Goal: Task Accomplishment & Management: Complete application form

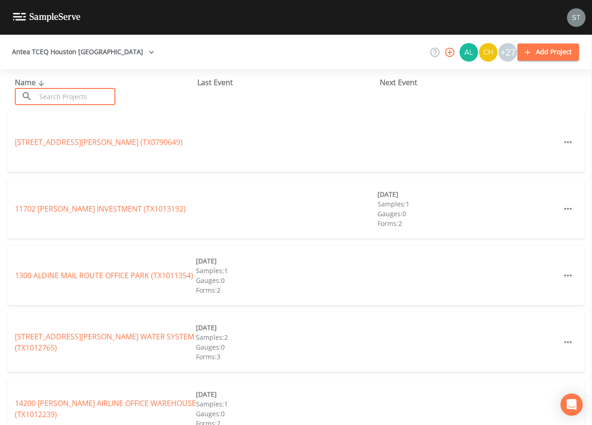
drag, startPoint x: 101, startPoint y: 93, endPoint x: 99, endPoint y: 88, distance: 5.2
click at [101, 93] on input "text" at bounding box center [75, 96] width 79 height 17
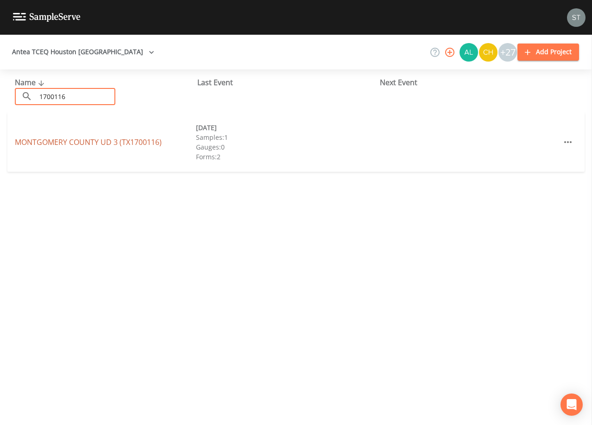
type input "1700116"
click at [109, 141] on link "[GEOGRAPHIC_DATA] UD 3 (TX1700116)" at bounding box center [88, 142] width 147 height 10
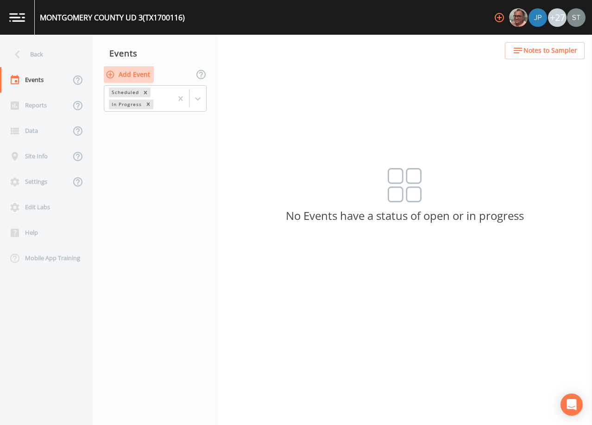
click at [137, 73] on button "Add Event" at bounding box center [129, 74] width 50 height 17
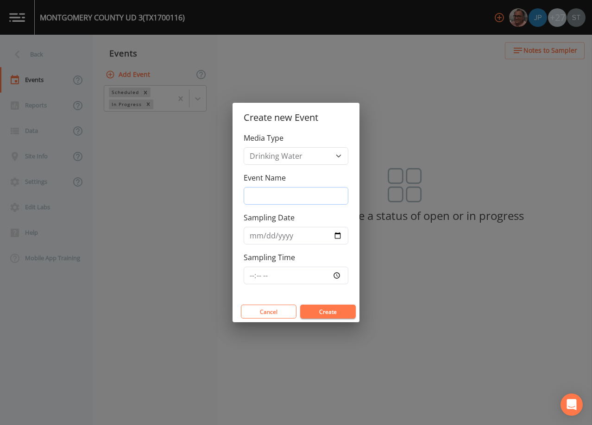
click at [281, 190] on input "Event Name" at bounding box center [296, 196] width 105 height 18
type input "4th Qtr"
click at [255, 235] on input "Sampling Date" at bounding box center [296, 236] width 105 height 18
type input "[DATE]"
type input "08:30"
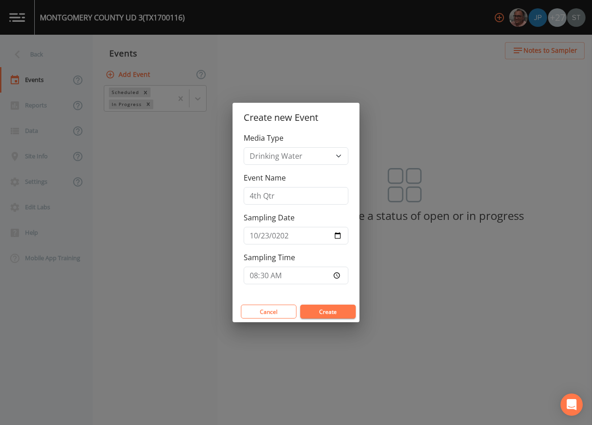
click at [317, 310] on button "Create" at bounding box center [328, 312] width 56 height 14
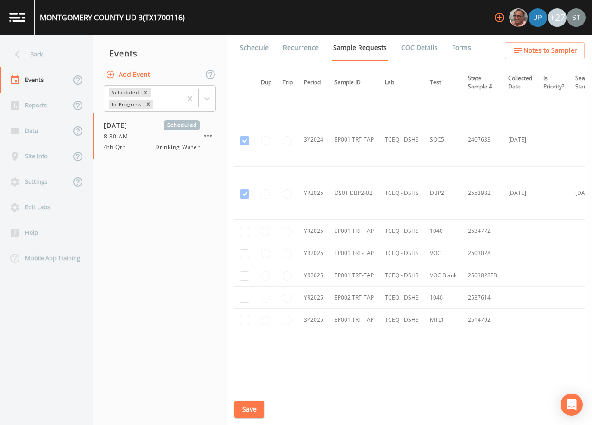
scroll to position [269, 0]
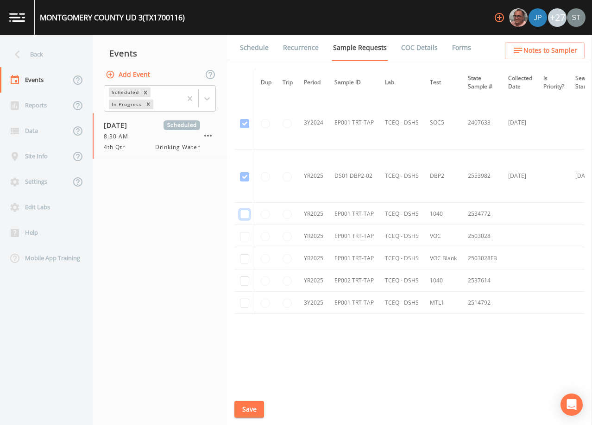
click at [243, 214] on input "checkbox" at bounding box center [244, 214] width 9 height 9
checkbox input "true"
click at [245, 234] on input "checkbox" at bounding box center [244, 236] width 9 height 9
checkbox input "true"
click at [244, 256] on input "checkbox" at bounding box center [244, 258] width 9 height 9
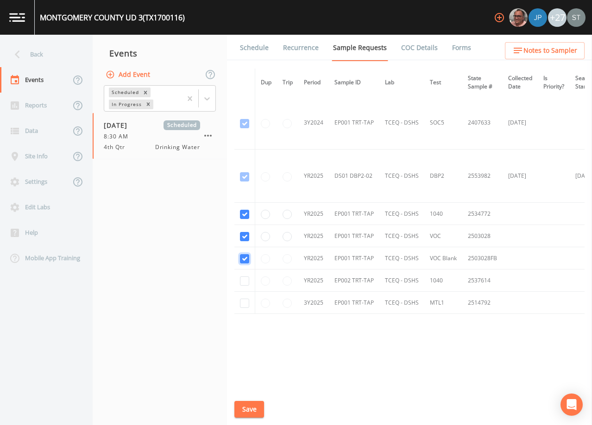
checkbox input "true"
click at [243, 279] on input "checkbox" at bounding box center [244, 281] width 9 height 9
checkbox input "true"
click at [242, 301] on input "checkbox" at bounding box center [244, 303] width 9 height 9
checkbox input "true"
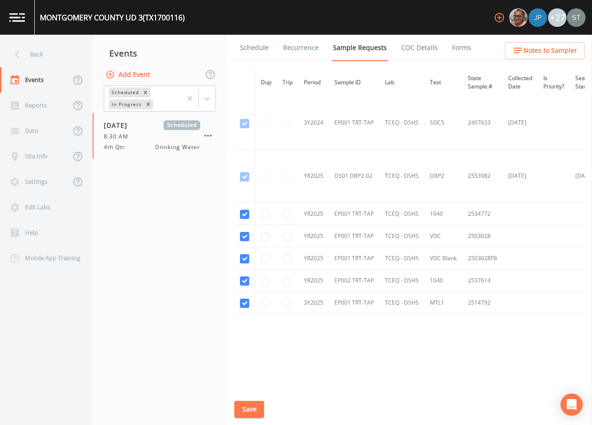
click at [248, 406] on button "Save" at bounding box center [249, 409] width 30 height 17
click at [258, 50] on link "Schedule" at bounding box center [255, 48] width 32 height 26
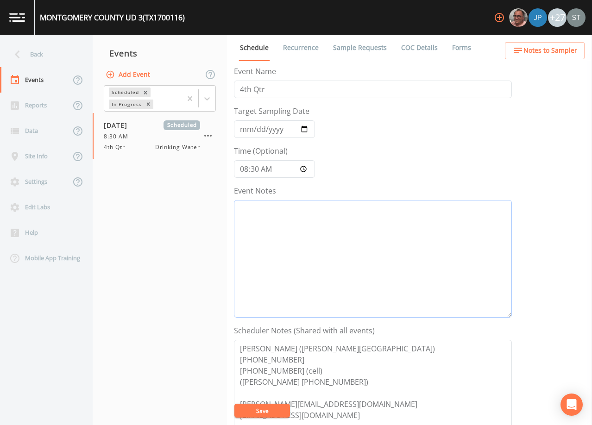
click at [346, 261] on textarea "Event Notes" at bounding box center [373, 259] width 278 height 118
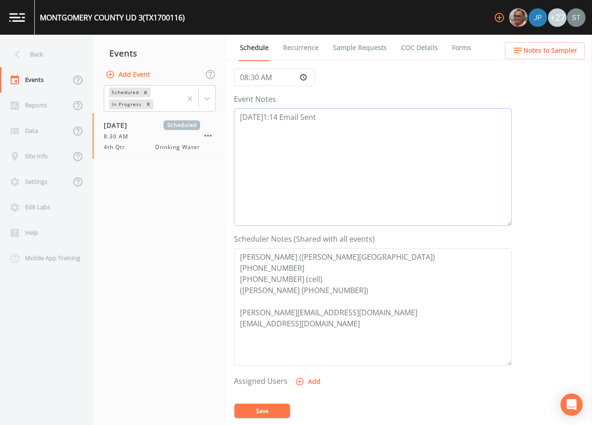
scroll to position [93, 0]
type textarea "[DATE]1:14 Email Sent"
click at [269, 411] on button "Save" at bounding box center [262, 411] width 56 height 14
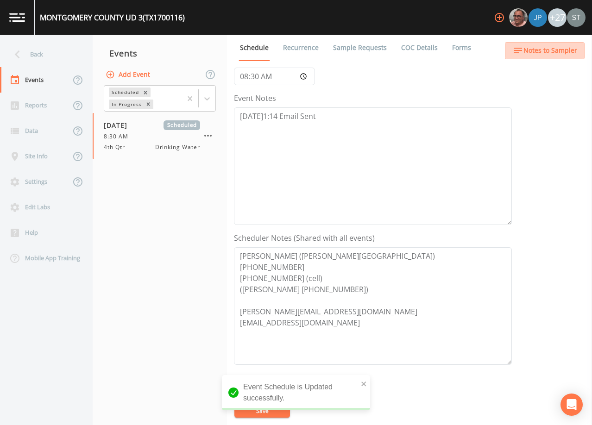
click at [553, 52] on span "Notes to Sampler" at bounding box center [551, 51] width 54 height 12
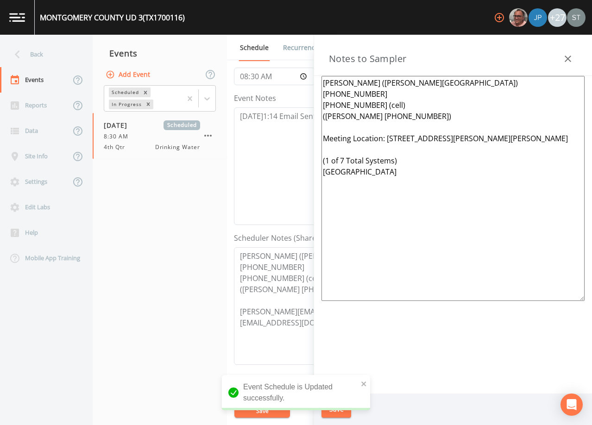
click at [399, 254] on textarea "[PERSON_NAME] ([PERSON_NAME][GEOGRAPHIC_DATA]) [PHONE_NUMBER] [PHONE_NUMBER] (c…" at bounding box center [453, 188] width 263 height 225
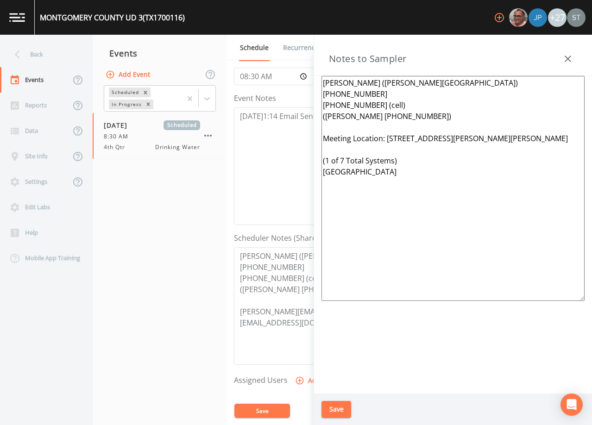
drag, startPoint x: 378, startPoint y: 250, endPoint x: 315, endPoint y: 216, distance: 71.1
drag, startPoint x: 370, startPoint y: 206, endPoint x: 347, endPoint y: 204, distance: 23.7
click at [347, 204] on textarea "[PERSON_NAME] ([PERSON_NAME][GEOGRAPHIC_DATA]) [PHONE_NUMBER] [PHONE_NUMBER] (c…" at bounding box center [453, 188] width 263 height 225
drag, startPoint x: 365, startPoint y: 197, endPoint x: 350, endPoint y: 194, distance: 15.2
click at [350, 194] on textarea "[PERSON_NAME] ([PERSON_NAME][GEOGRAPHIC_DATA]) [PHONE_NUMBER] [PHONE_NUMBER] (c…" at bounding box center [453, 188] width 263 height 225
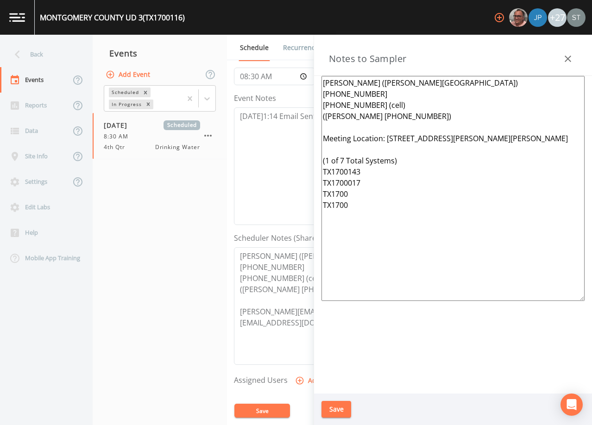
drag, startPoint x: 363, startPoint y: 186, endPoint x: 349, endPoint y: 183, distance: 14.3
click at [349, 183] on textarea "[PERSON_NAME] ([PERSON_NAME][GEOGRAPHIC_DATA]) [PHONE_NUMBER] [PHONE_NUMBER] (c…" at bounding box center [453, 188] width 263 height 225
drag, startPoint x: 365, startPoint y: 177, endPoint x: 350, endPoint y: 174, distance: 15.6
click at [350, 174] on textarea "[PERSON_NAME] ([PERSON_NAME][GEOGRAPHIC_DATA]) [PHONE_NUMBER] [PHONE_NUMBER] (c…" at bounding box center [453, 188] width 263 height 225
click at [372, 191] on textarea "[PERSON_NAME] ([PERSON_NAME][GEOGRAPHIC_DATA]) [PHONE_NUMBER] [PHONE_NUMBER] (c…" at bounding box center [453, 188] width 263 height 225
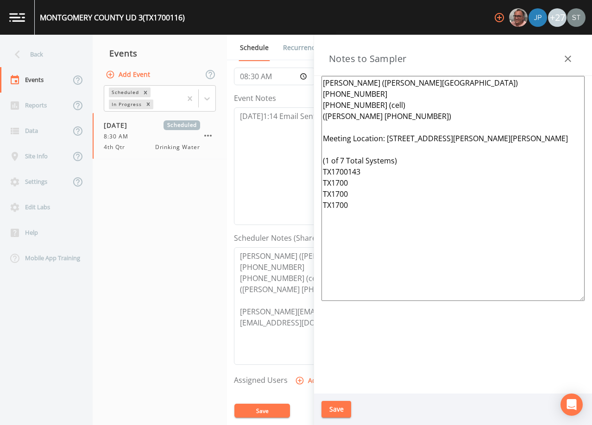
click at [365, 176] on textarea "[PERSON_NAME] ([PERSON_NAME][GEOGRAPHIC_DATA]) [PHONE_NUMBER] [PHONE_NUMBER] (c…" at bounding box center [453, 188] width 263 height 225
click at [344, 158] on textarea "[PERSON_NAME] ([PERSON_NAME][GEOGRAPHIC_DATA]) [PHONE_NUMBER] [PHONE_NUMBER] (c…" at bounding box center [453, 188] width 263 height 225
type textarea "[PERSON_NAME] ([PERSON_NAME][GEOGRAPHIC_DATA]) [PHONE_NUMBER] [PHONE_NUMBER] (c…"
click at [340, 409] on button "Save" at bounding box center [337, 409] width 30 height 17
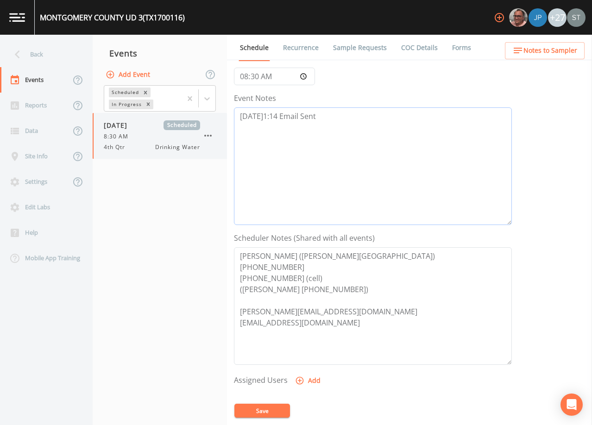
drag, startPoint x: 355, startPoint y: 117, endPoint x: 217, endPoint y: 120, distance: 138.6
click at [217, 120] on div "Back Events Reports Data Site Info Settings Edit Labs Help Mobile App Training …" at bounding box center [296, 230] width 592 height 391
click at [562, 54] on span "Notes to Sampler" at bounding box center [551, 51] width 54 height 12
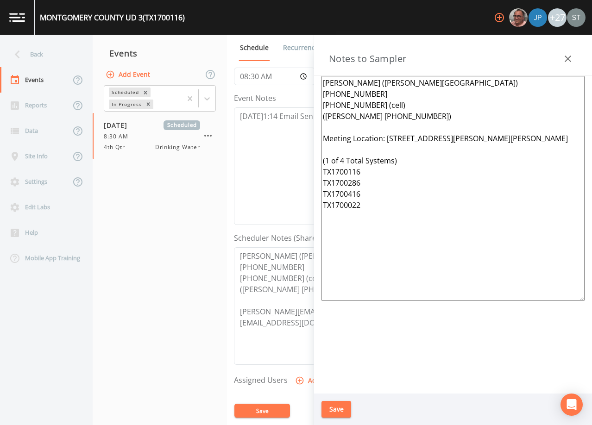
drag, startPoint x: 418, startPoint y: 230, endPoint x: 317, endPoint y: 161, distance: 123.0
click at [317, 161] on div "[PERSON_NAME] ([PERSON_NAME][GEOGRAPHIC_DATA]) [PHONE_NUMBER] [PHONE_NUMBER] (c…" at bounding box center [453, 235] width 278 height 318
click at [565, 54] on icon "button" at bounding box center [568, 58] width 11 height 11
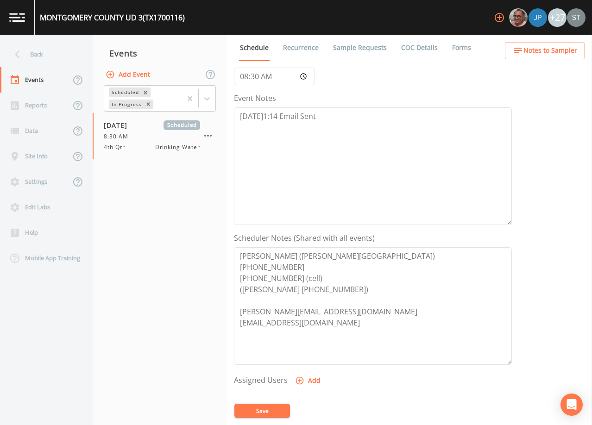
click at [568, 53] on span "Notes to Sampler" at bounding box center [551, 51] width 54 height 12
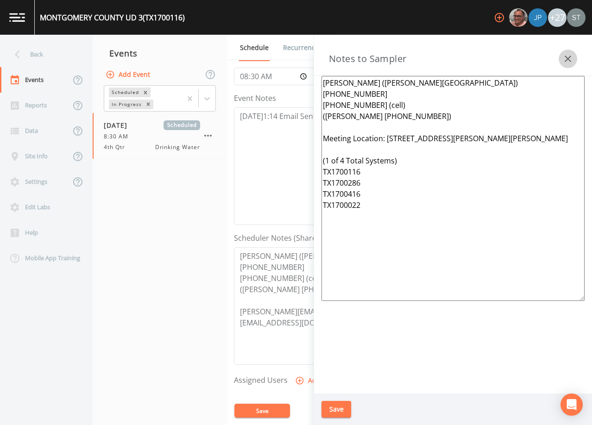
click at [568, 53] on icon "button" at bounding box center [568, 58] width 11 height 11
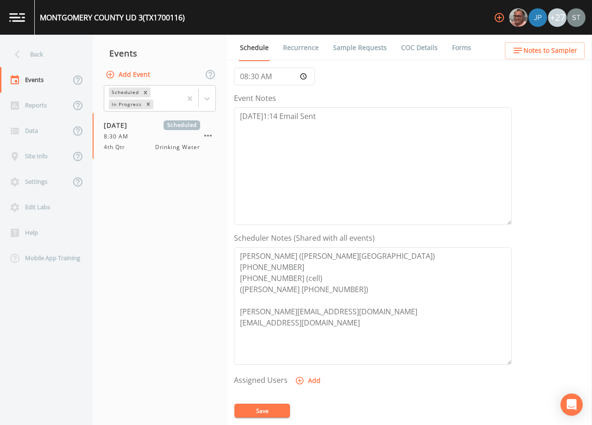
click at [357, 46] on link "Sample Requests" at bounding box center [360, 48] width 57 height 26
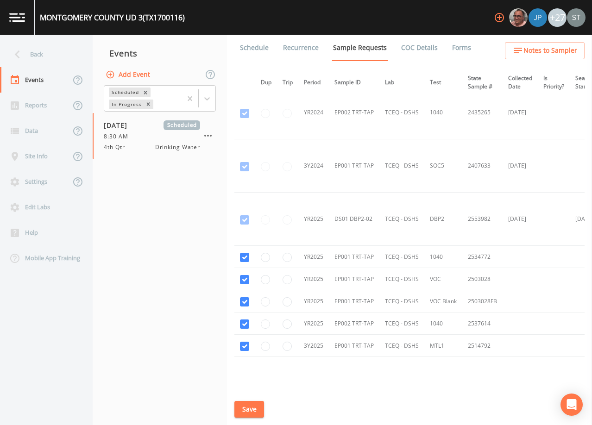
scroll to position [269, 0]
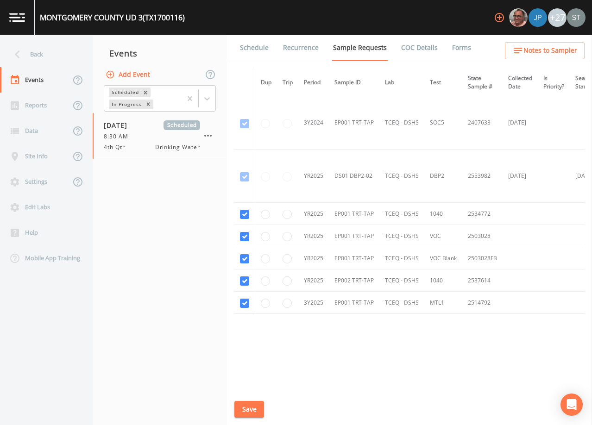
click at [253, 52] on link "Schedule" at bounding box center [255, 48] width 32 height 26
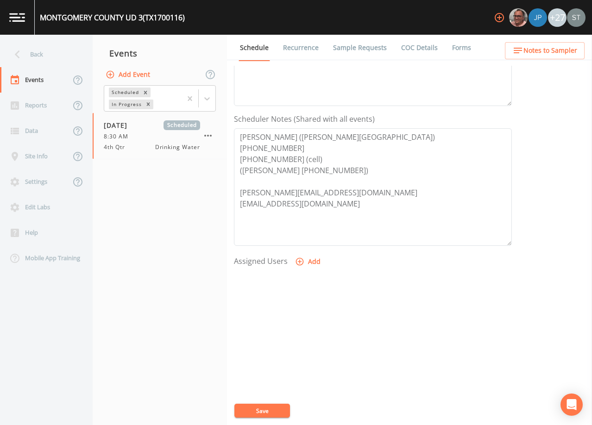
scroll to position [228, 0]
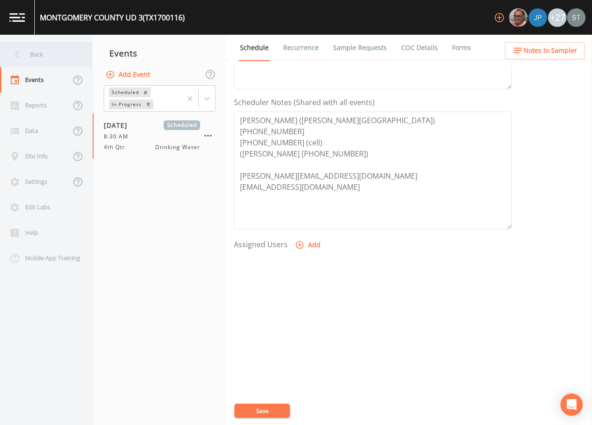
click at [46, 57] on div "Back" at bounding box center [41, 54] width 83 height 25
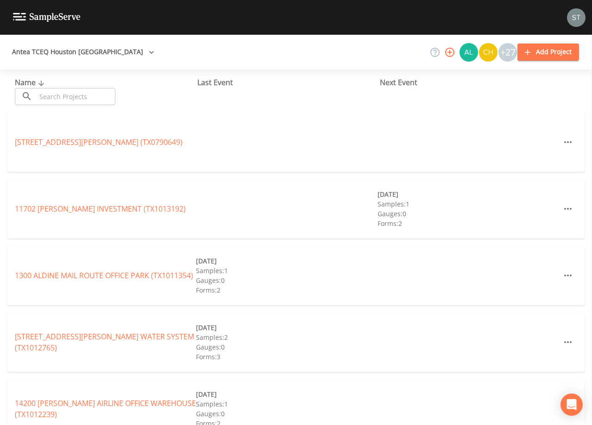
click at [91, 99] on input "text" at bounding box center [75, 96] width 79 height 17
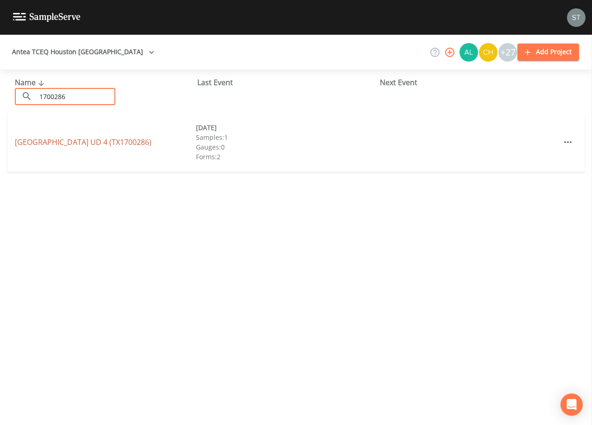
type input "1700286"
click at [105, 142] on link "[GEOGRAPHIC_DATA] UD 4 (TX1700286)" at bounding box center [83, 142] width 137 height 10
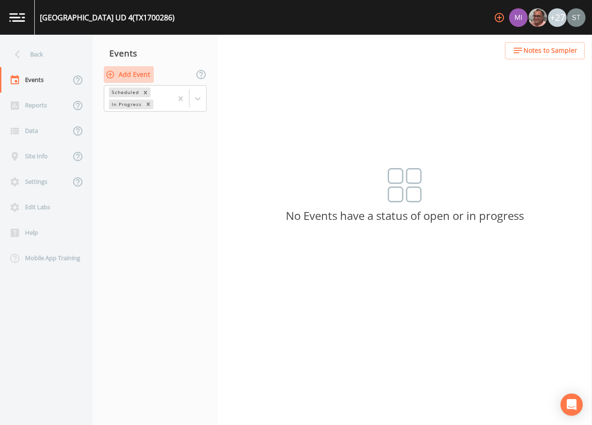
click at [128, 74] on button "Add Event" at bounding box center [129, 74] width 50 height 17
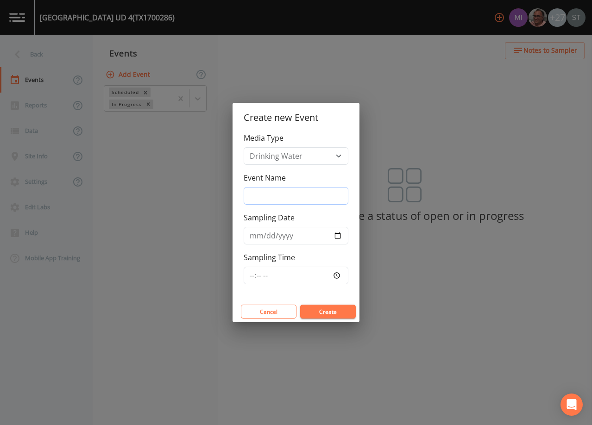
click at [276, 191] on input "Event Name" at bounding box center [296, 196] width 105 height 18
type input "4th Qtr"
click at [255, 235] on input "Sampling Date" at bounding box center [296, 236] width 105 height 18
type input "[DATE]"
type input "08:30"
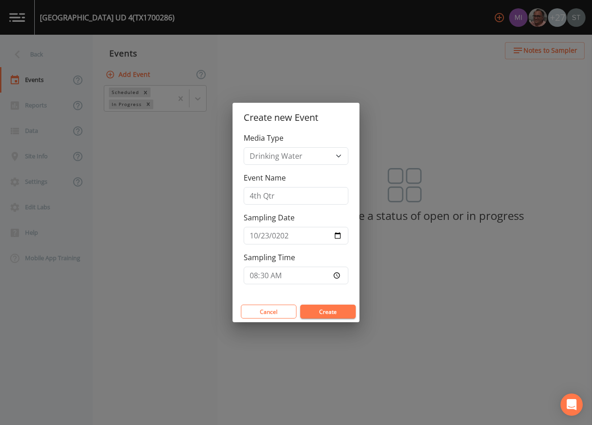
click at [335, 314] on button "Create" at bounding box center [328, 312] width 56 height 14
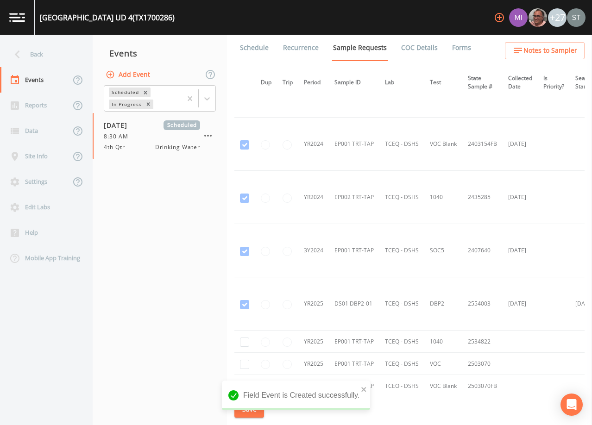
scroll to position [269, 0]
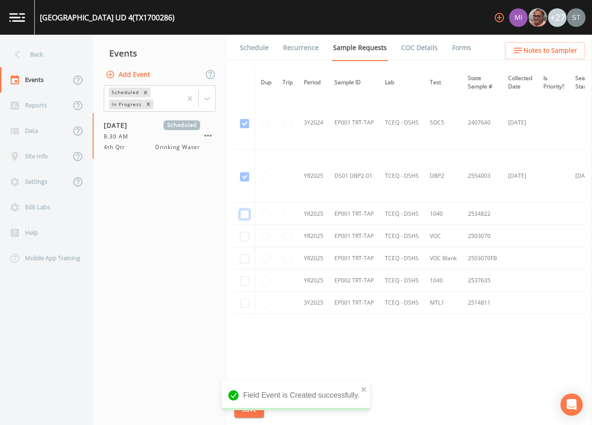
click at [247, 210] on input "checkbox" at bounding box center [244, 214] width 9 height 9
checkbox input "true"
click at [239, 232] on td at bounding box center [244, 236] width 21 height 22
click at [241, 234] on input "checkbox" at bounding box center [244, 236] width 9 height 9
checkbox input "true"
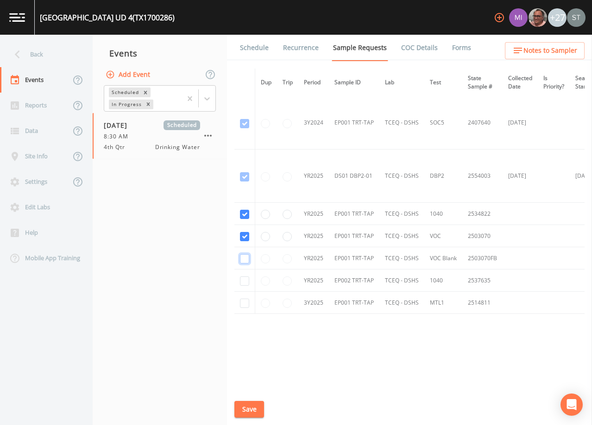
click at [244, 256] on input "checkbox" at bounding box center [244, 258] width 9 height 9
checkbox input "true"
click at [245, 278] on input "checkbox" at bounding box center [244, 281] width 9 height 9
checkbox input "true"
click at [246, 301] on input "checkbox" at bounding box center [244, 303] width 9 height 9
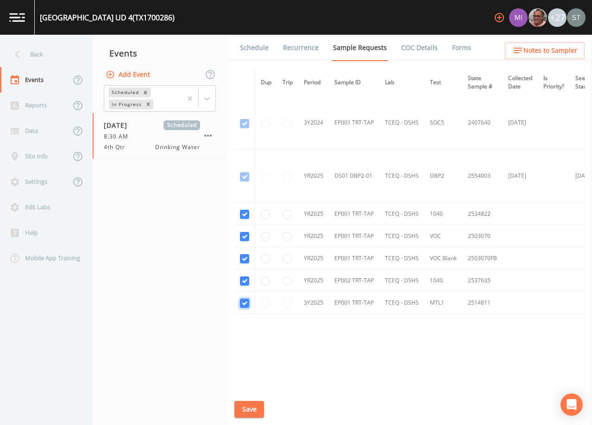
checkbox input "true"
click at [252, 408] on button "Save" at bounding box center [249, 409] width 30 height 17
click at [257, 48] on link "Schedule" at bounding box center [255, 48] width 32 height 26
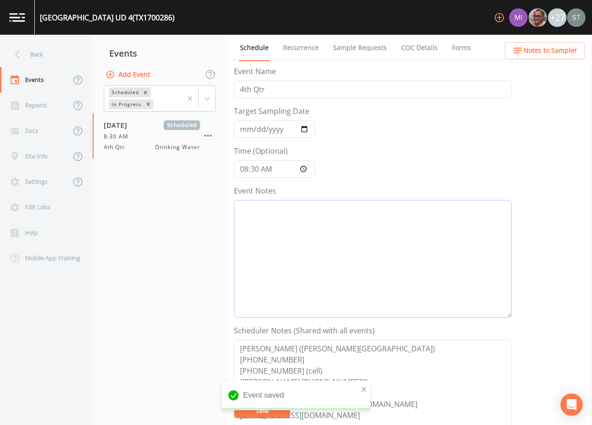
click at [318, 236] on textarea "Event Notes" at bounding box center [373, 259] width 278 height 118
click at [417, 234] on textarea "Event Notes" at bounding box center [373, 259] width 278 height 118
paste textarea "[DATE]1:14 Email Sent"
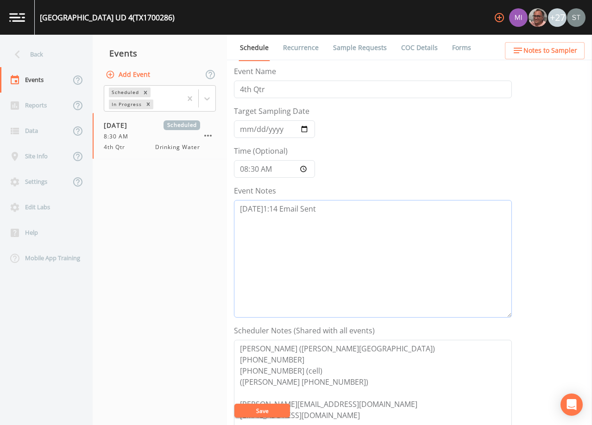
type textarea "[DATE]1:14 Email Sent"
click at [265, 406] on button "Save" at bounding box center [262, 411] width 56 height 14
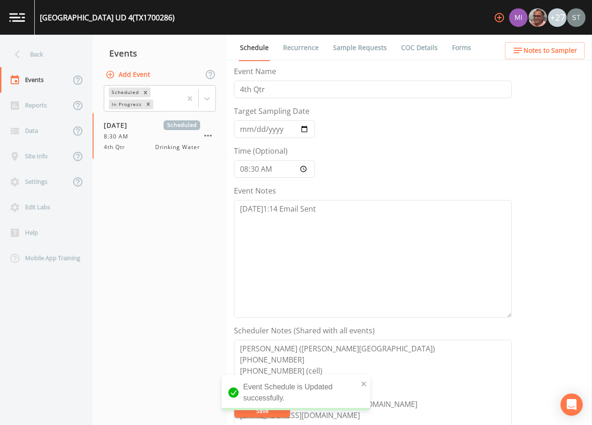
click at [569, 51] on span "Notes to Sampler" at bounding box center [551, 51] width 54 height 12
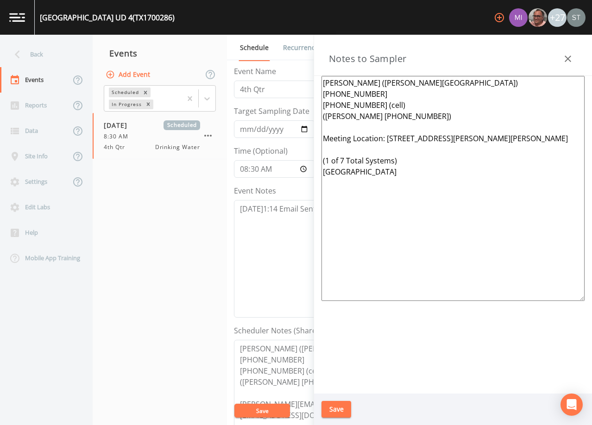
drag, startPoint x: 379, startPoint y: 245, endPoint x: 292, endPoint y: 161, distance: 120.3
click at [292, 161] on div "Back Events Reports Data Site Info Settings Edit Labs Help Mobile App Training …" at bounding box center [296, 230] width 592 height 391
paste textarea "4 Total Systems) TX1700116 TX1700286 TX1700416 TX1700022"
type textarea "[PERSON_NAME] ([PERSON_NAME][GEOGRAPHIC_DATA]) [PHONE_NUMBER] [PHONE_NUMBER] (c…"
click at [340, 409] on button "Save" at bounding box center [337, 409] width 30 height 17
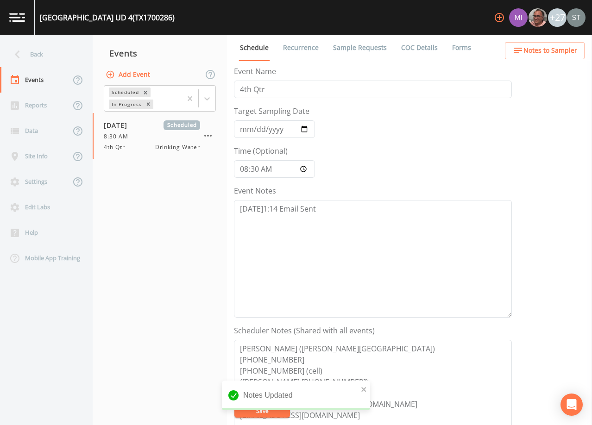
click at [563, 49] on span "Notes to Sampler" at bounding box center [551, 51] width 54 height 12
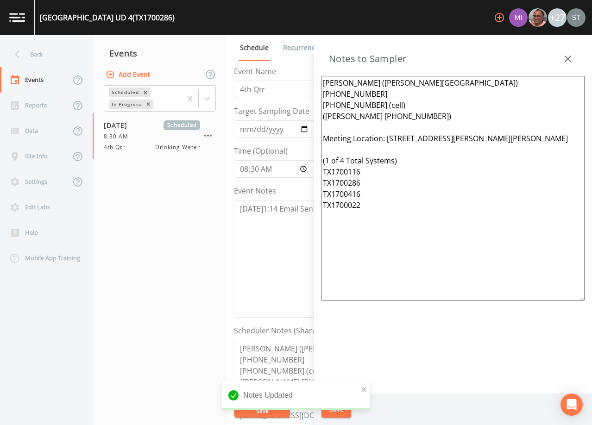
click at [570, 56] on icon "button" at bounding box center [568, 59] width 6 height 6
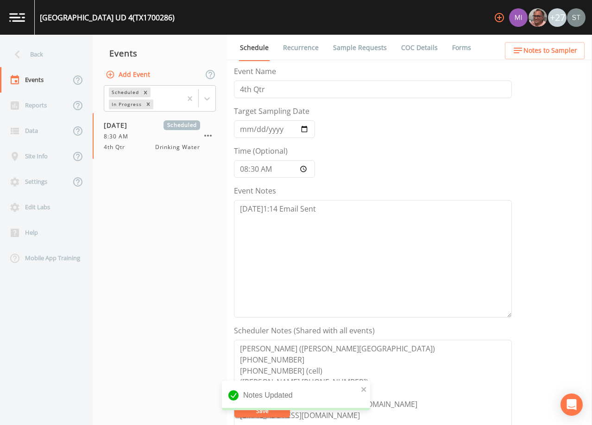
click at [348, 48] on link "Sample Requests" at bounding box center [360, 48] width 57 height 26
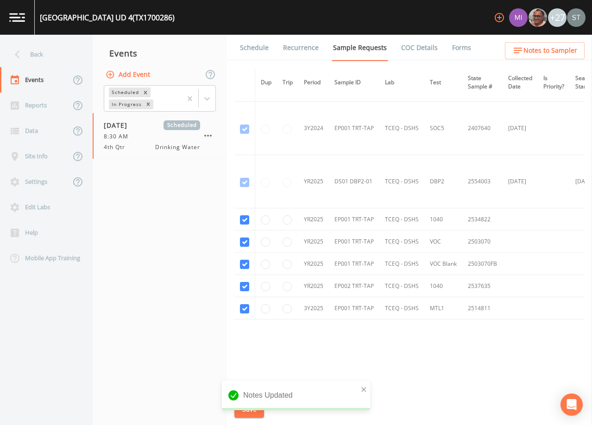
scroll to position [269, 0]
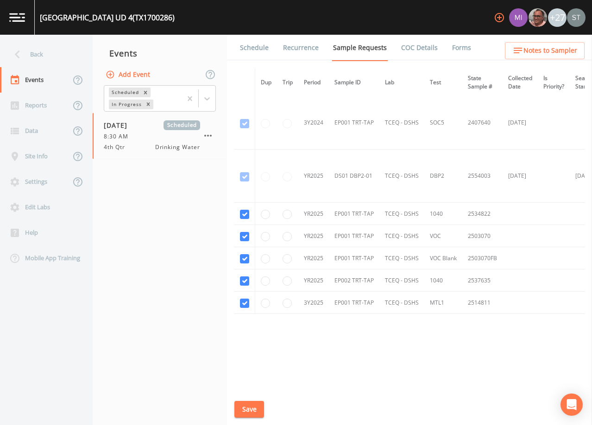
click at [263, 46] on link "Schedule" at bounding box center [255, 48] width 32 height 26
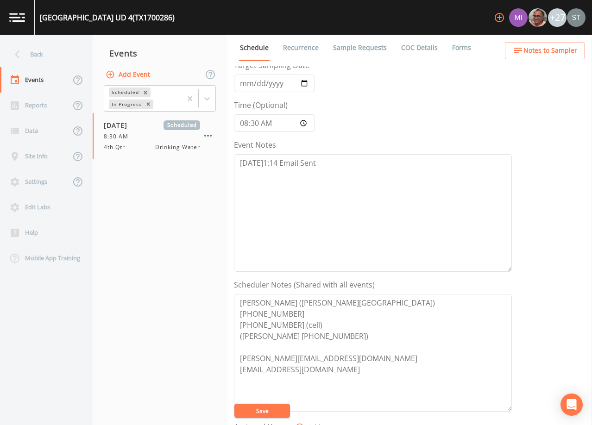
scroll to position [46, 0]
click at [53, 58] on div "Back" at bounding box center [41, 54] width 83 height 25
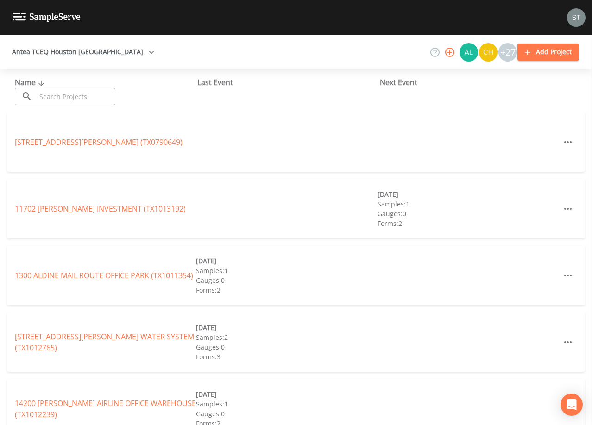
click at [74, 93] on input "text" at bounding box center [75, 96] width 79 height 17
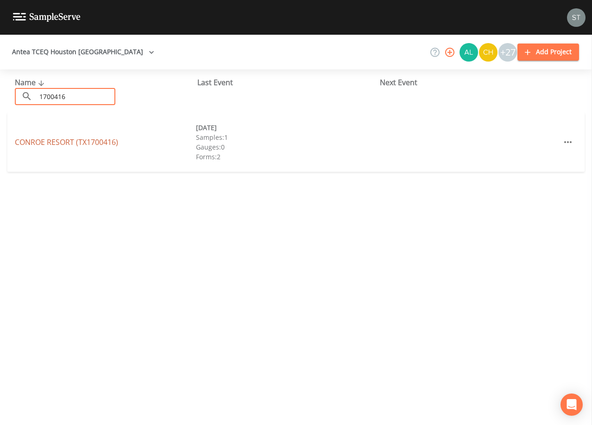
type input "1700416"
click at [99, 143] on link "CONROE RESORT (TX1700416)" at bounding box center [66, 142] width 103 height 10
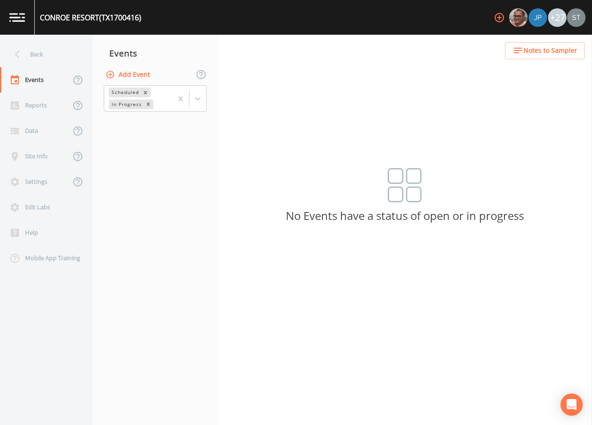
click at [560, 53] on span "Notes to Sampler" at bounding box center [551, 51] width 54 height 12
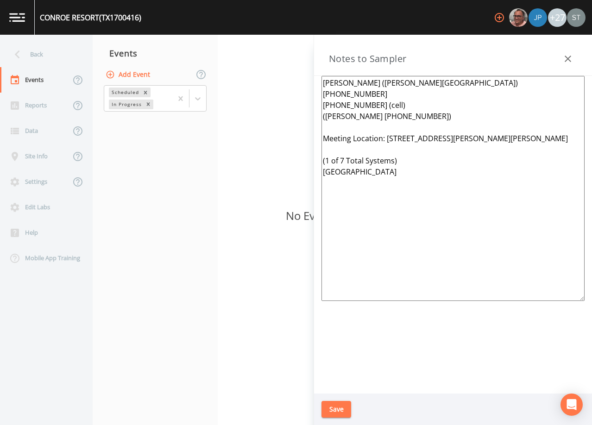
drag, startPoint x: 393, startPoint y: 242, endPoint x: 321, endPoint y: 160, distance: 109.0
click at [321, 160] on div "[PERSON_NAME] ([PERSON_NAME][GEOGRAPHIC_DATA]) [PHONE_NUMBER] [PHONE_NUMBER] (c…" at bounding box center [453, 235] width 278 height 318
paste textarea "4 Total Systems) TX1700116 TX1700286 TX1700416 TX1700022"
type textarea "[PERSON_NAME] ([PERSON_NAME][GEOGRAPHIC_DATA]) [PHONE_NUMBER] [PHONE_NUMBER] (c…"
click at [342, 406] on button "Save" at bounding box center [337, 409] width 30 height 17
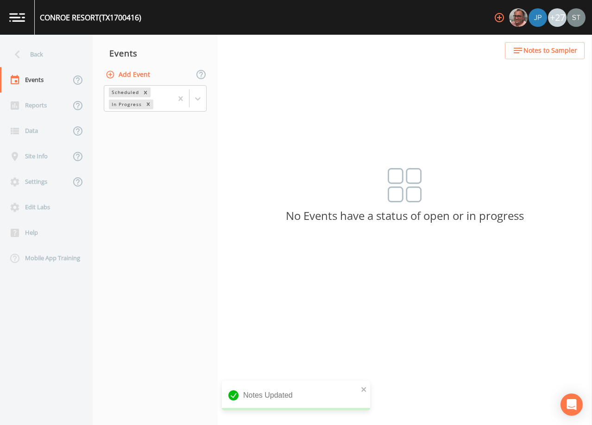
click at [136, 75] on button "Add Event" at bounding box center [129, 74] width 50 height 17
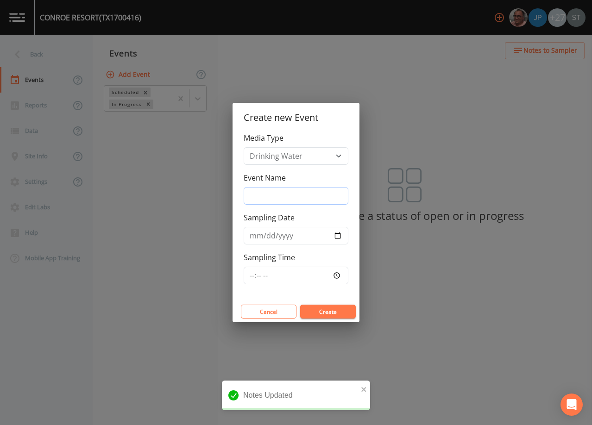
click at [282, 191] on input "Event Name" at bounding box center [296, 196] width 105 height 18
type input "4th Qtr"
click at [254, 236] on input "Sampling Date" at bounding box center [296, 236] width 105 height 18
type input "[DATE]"
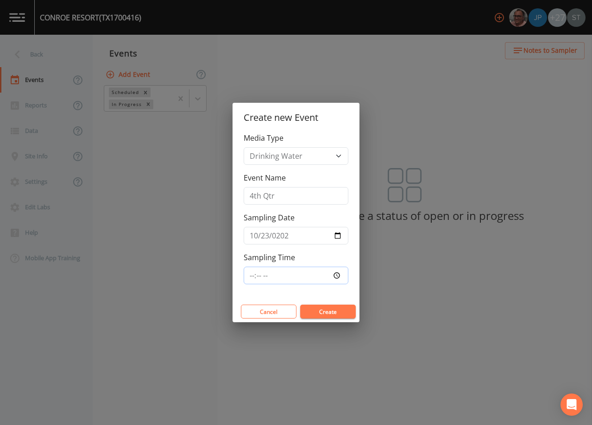
type input "08:30"
click at [335, 312] on button "Create" at bounding box center [328, 312] width 56 height 14
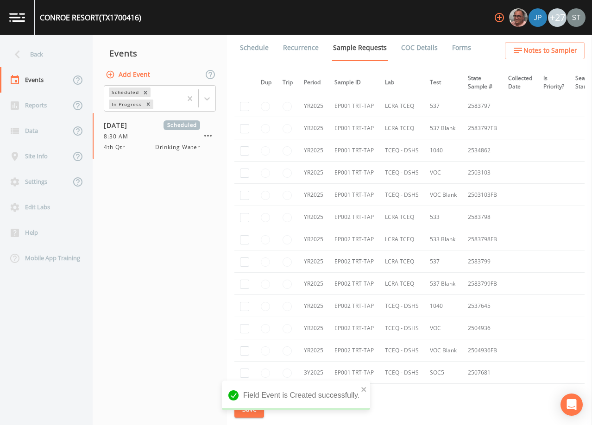
scroll to position [1158, 0]
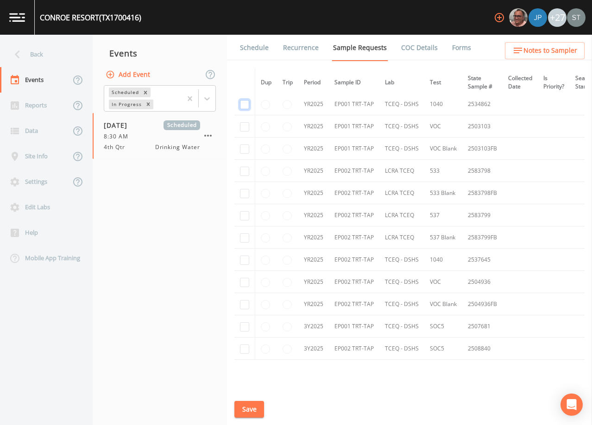
click at [246, 105] on input "checkbox" at bounding box center [244, 104] width 9 height 9
checkbox input "true"
click at [245, 127] on input "checkbox" at bounding box center [244, 126] width 9 height 9
checkbox input "true"
click at [242, 151] on input "checkbox" at bounding box center [244, 149] width 9 height 9
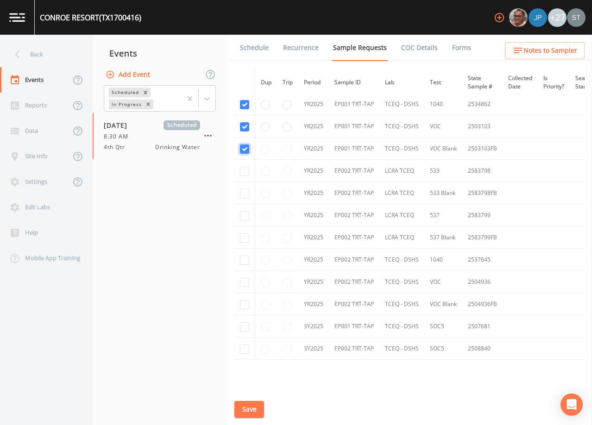
checkbox input "true"
click at [245, 326] on input "checkbox" at bounding box center [244, 327] width 9 height 9
checkbox input "true"
click at [245, 261] on input "checkbox" at bounding box center [244, 260] width 9 height 9
checkbox input "true"
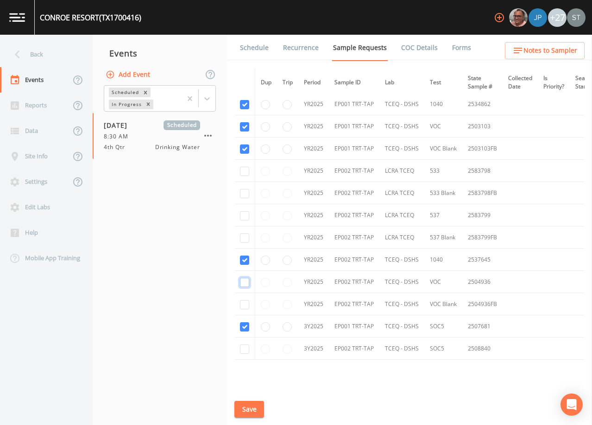
click at [243, 282] on input "checkbox" at bounding box center [244, 282] width 9 height 9
checkbox input "true"
click at [245, 304] on input "checkbox" at bounding box center [244, 304] width 9 height 9
checkbox input "true"
click at [244, 350] on input "checkbox" at bounding box center [244, 349] width 9 height 9
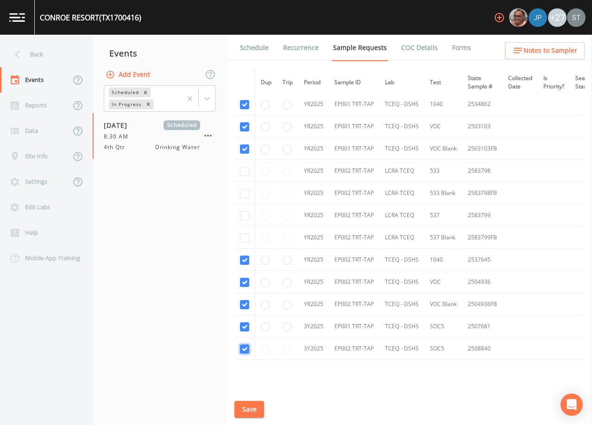
checkbox input "true"
click at [251, 409] on button "Save" at bounding box center [249, 409] width 30 height 17
click at [255, 51] on link "Schedule" at bounding box center [255, 48] width 32 height 26
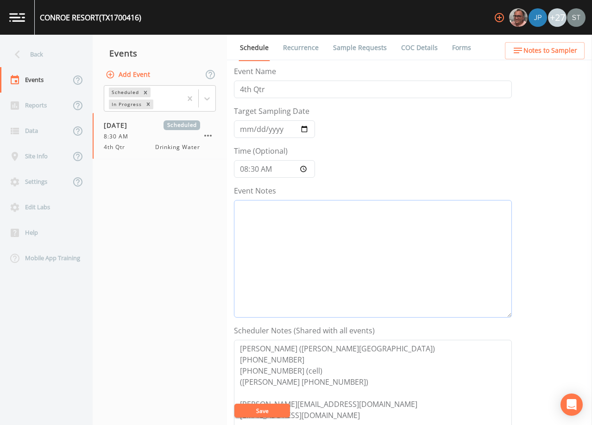
click at [367, 250] on textarea "Event Notes" at bounding box center [373, 259] width 278 height 118
click at [413, 248] on textarea "Event Notes" at bounding box center [373, 259] width 278 height 118
paste textarea "[DATE]1:14 Email Sent"
type textarea "[DATE]1:14 Email Sent"
click at [263, 413] on button "Save" at bounding box center [262, 411] width 56 height 14
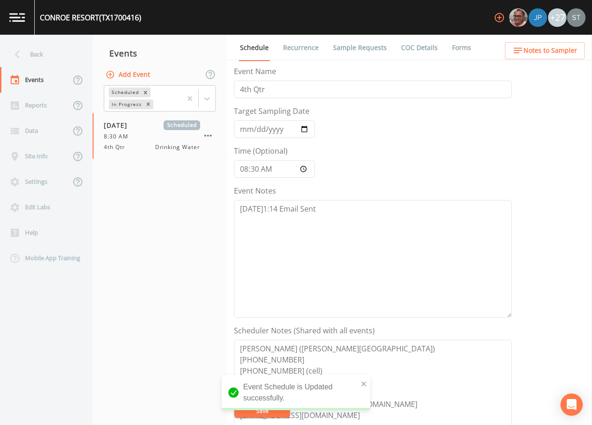
click at [348, 43] on link "Sample Requests" at bounding box center [360, 48] width 57 height 26
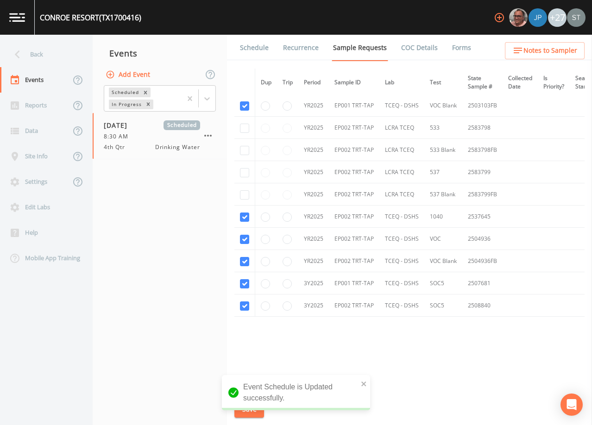
scroll to position [1207, 0]
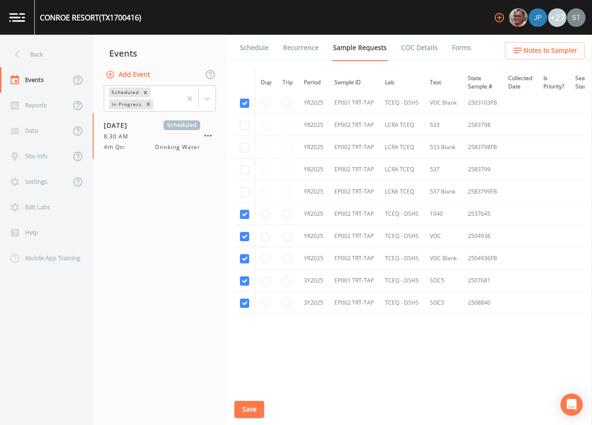
click at [258, 51] on link "Schedule" at bounding box center [255, 48] width 32 height 26
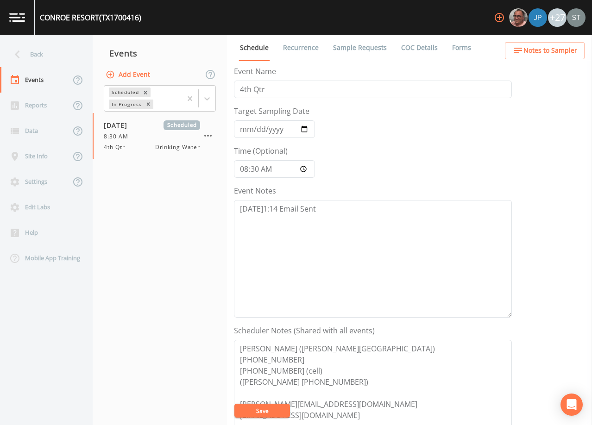
click at [559, 50] on span "Notes to Sampler" at bounding box center [551, 51] width 54 height 12
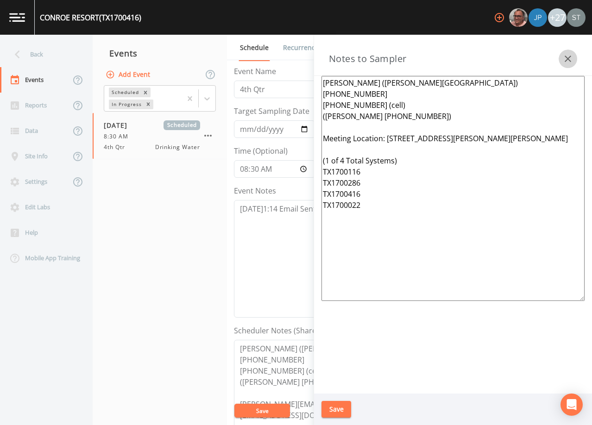
click at [574, 61] on button "button" at bounding box center [568, 59] width 19 height 19
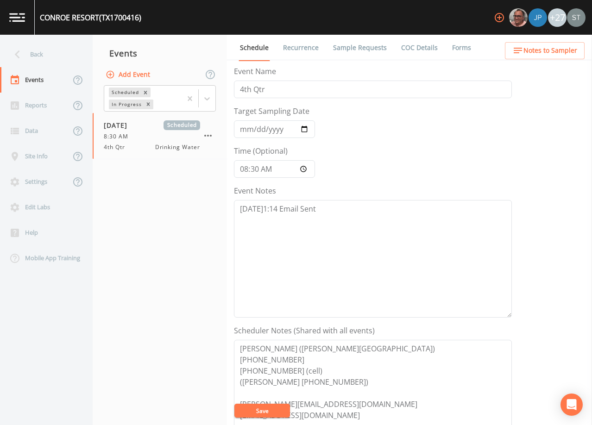
click at [303, 45] on link "Recurrence" at bounding box center [301, 48] width 38 height 26
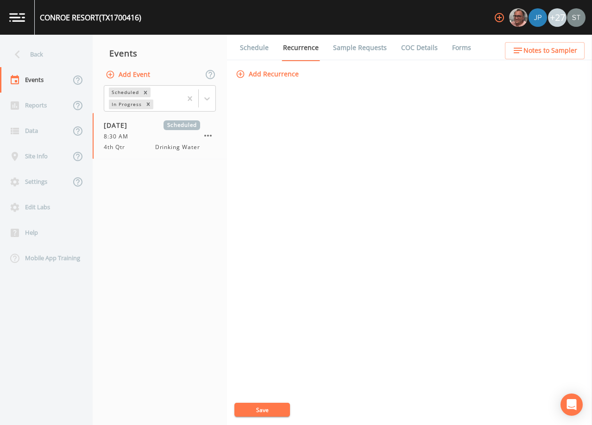
click at [257, 49] on link "Schedule" at bounding box center [255, 48] width 32 height 26
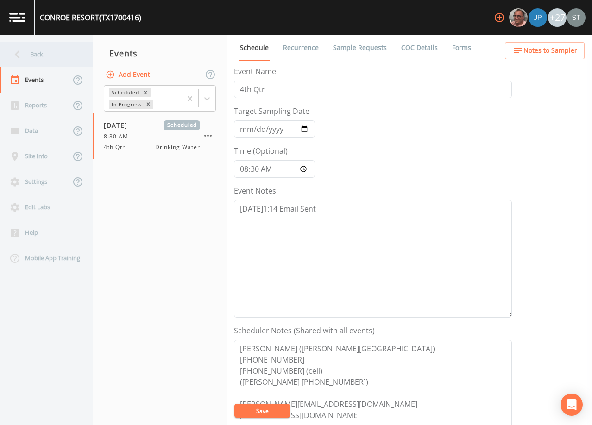
click at [57, 52] on div "Back" at bounding box center [41, 54] width 83 height 25
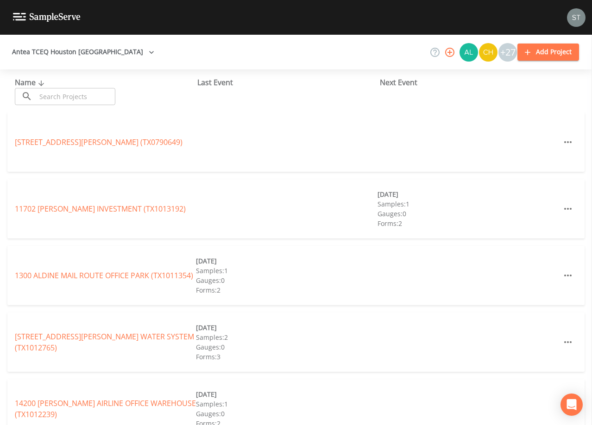
drag, startPoint x: 78, startPoint y: 96, endPoint x: 80, endPoint y: 90, distance: 5.9
click at [79, 96] on input "text" at bounding box center [75, 96] width 79 height 17
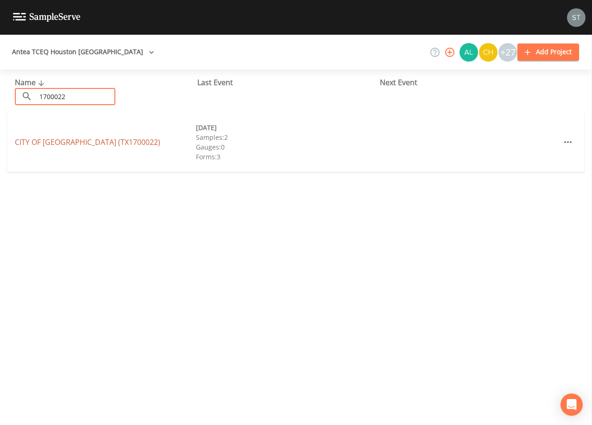
type input "1700022"
click at [101, 143] on link "CITY OF [GEOGRAPHIC_DATA] (TX1700022)" at bounding box center [88, 142] width 146 height 10
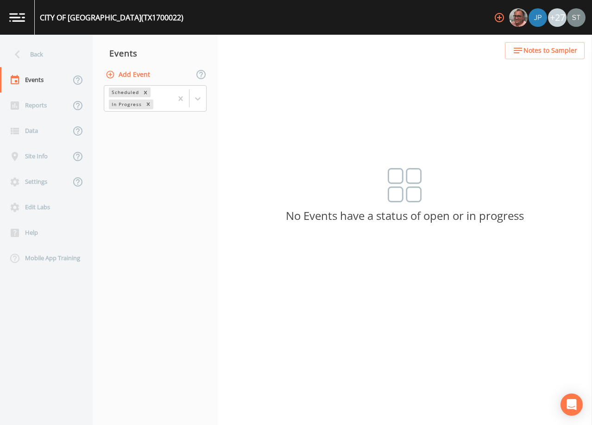
click at [128, 78] on button "Add Event" at bounding box center [129, 74] width 50 height 17
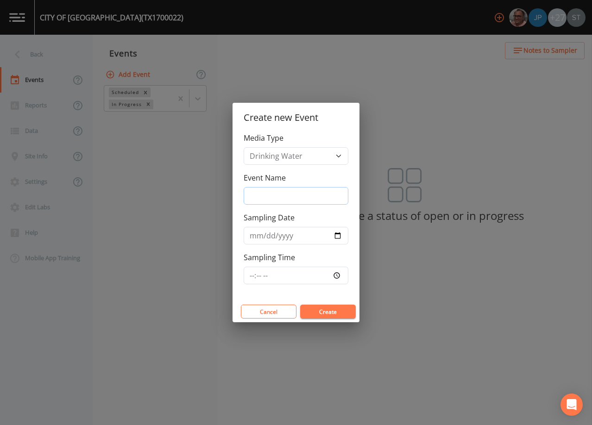
click at [278, 190] on input "Event Name" at bounding box center [296, 196] width 105 height 18
type input "4th Qtr"
click at [254, 235] on input "Sampling Date" at bounding box center [296, 236] width 105 height 18
type input "[DATE]"
type input "08:30"
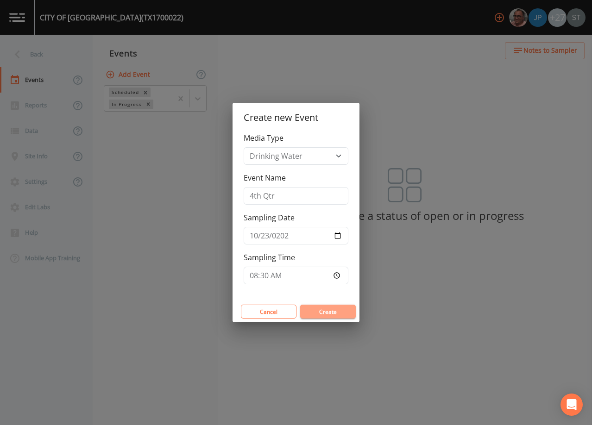
click at [331, 310] on button "Create" at bounding box center [328, 312] width 56 height 14
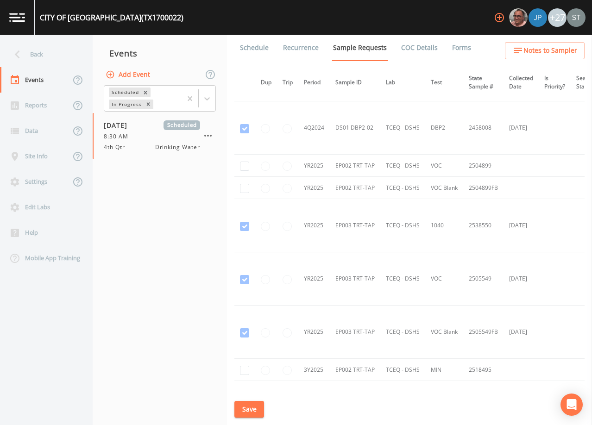
scroll to position [834, 0]
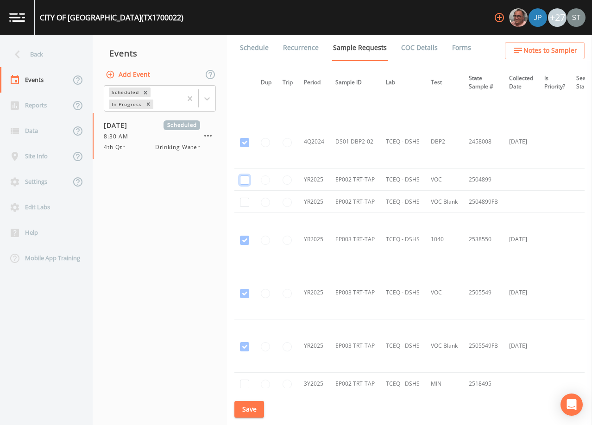
click at [242, 178] on input "checkbox" at bounding box center [244, 180] width 9 height 9
checkbox input "true"
click at [243, 203] on input "checkbox" at bounding box center [244, 202] width 9 height 9
checkbox input "true"
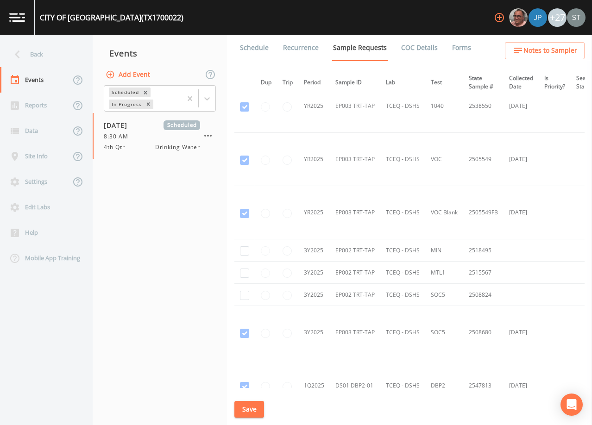
scroll to position [1019, 0]
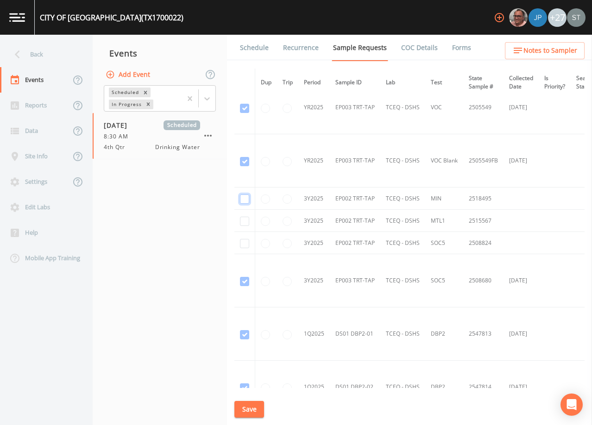
click at [247, 199] on input "checkbox" at bounding box center [244, 199] width 9 height 9
checkbox input "true"
click at [247, 221] on input "checkbox" at bounding box center [244, 221] width 9 height 9
checkbox input "true"
click at [247, 241] on input "checkbox" at bounding box center [244, 243] width 9 height 9
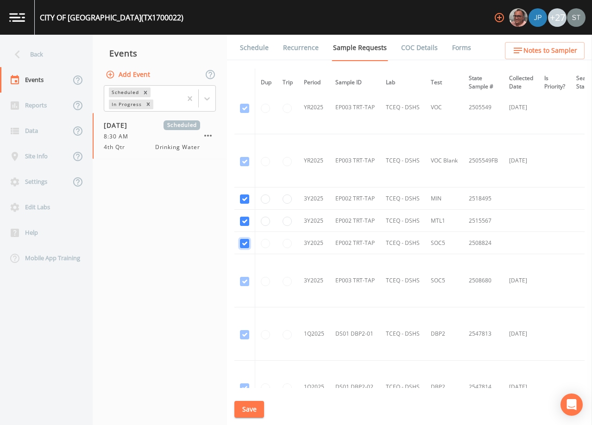
checkbox input "true"
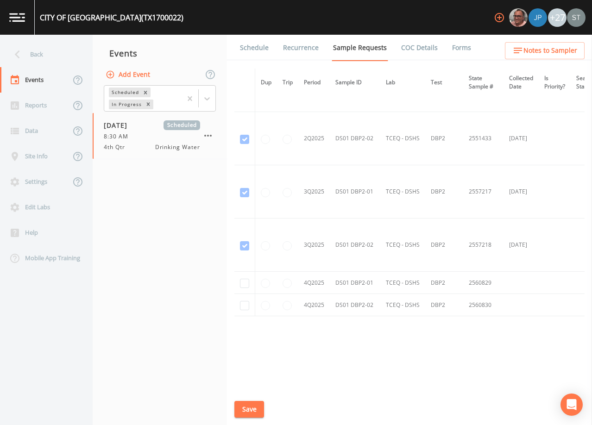
scroll to position [1380, 0]
click at [246, 279] on input "checkbox" at bounding box center [244, 281] width 9 height 9
checkbox input "true"
click at [245, 302] on input "checkbox" at bounding box center [244, 303] width 9 height 9
checkbox input "true"
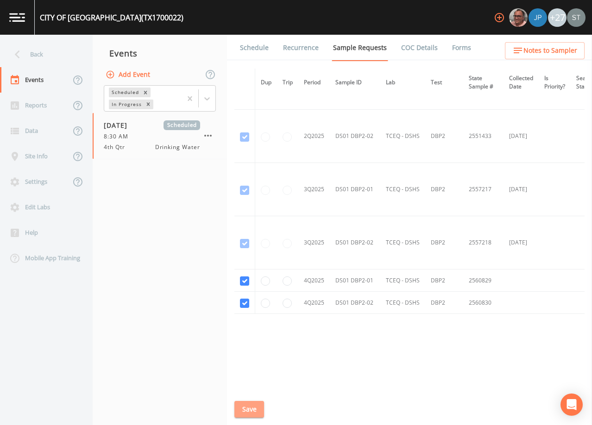
click at [251, 411] on button "Save" at bounding box center [249, 409] width 30 height 17
click at [258, 52] on link "Schedule" at bounding box center [255, 48] width 32 height 26
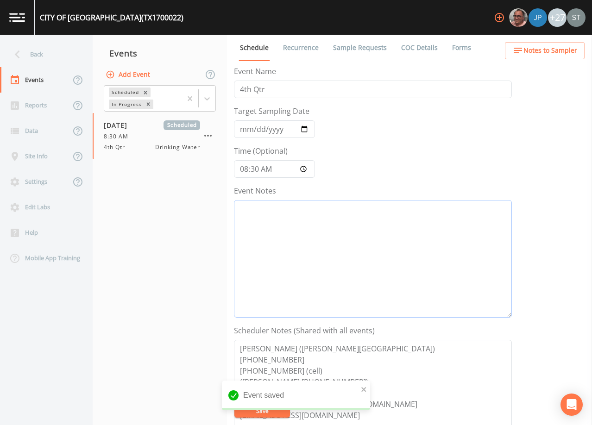
click at [323, 225] on textarea "Event Notes" at bounding box center [373, 259] width 278 height 118
paste textarea "[DATE]1:14 Email Sent"
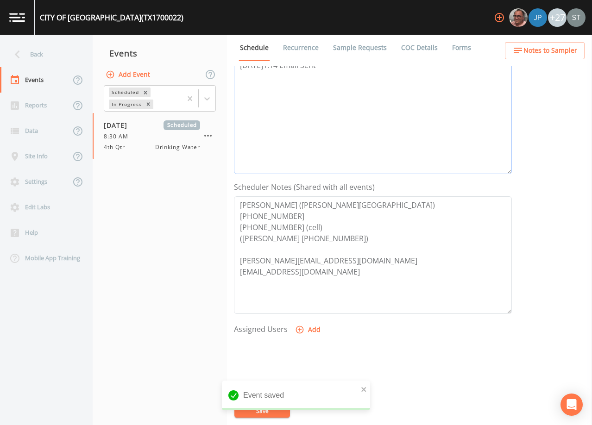
scroll to position [185, 0]
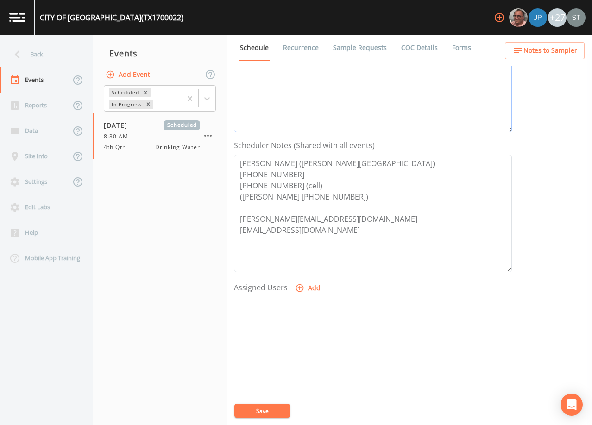
type textarea "[DATE]1:14 Email Sent"
click at [269, 412] on button "Save" at bounding box center [262, 411] width 56 height 14
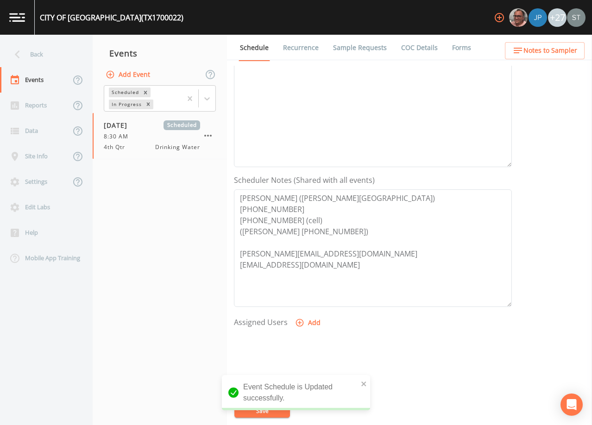
scroll to position [0, 0]
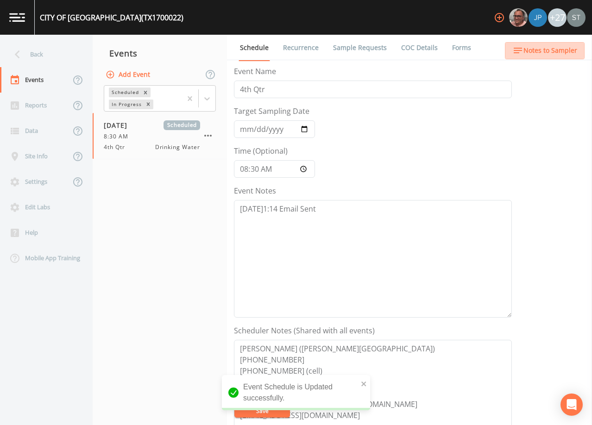
click at [555, 58] on button "Notes to Sampler" at bounding box center [545, 50] width 80 height 17
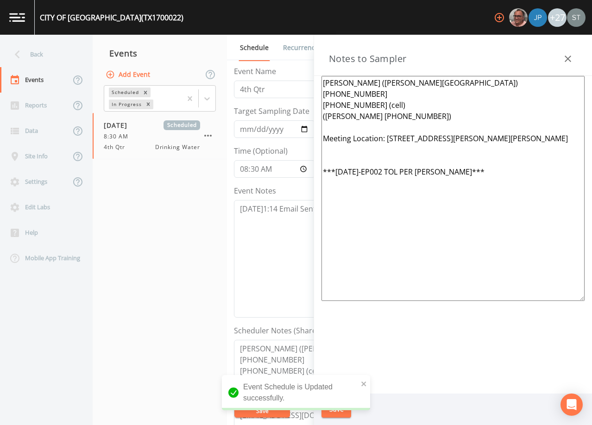
drag, startPoint x: 475, startPoint y: 174, endPoint x: 309, endPoint y: 173, distance: 166.4
click at [309, 173] on div "Back Events Reports Data Site Info Settings Edit Labs Help Mobile App Training …" at bounding box center [296, 230] width 592 height 391
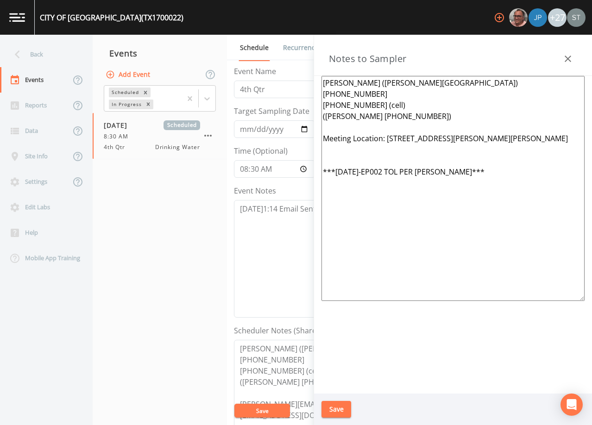
paste textarea "(1 of 4 Total Systems) TX1700116 TX1700286 TX1700416 TX1700022"
click at [344, 150] on textarea "[PERSON_NAME] ([PERSON_NAME][GEOGRAPHIC_DATA]) [PHONE_NUMBER] [PHONE_NUMBER] (c…" at bounding box center [453, 188] width 263 height 225
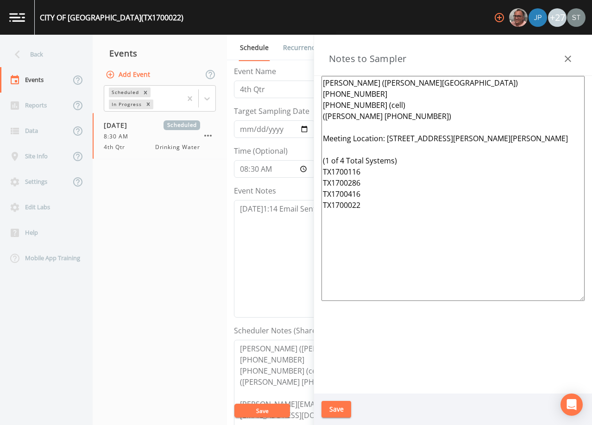
drag, startPoint x: 528, startPoint y: 139, endPoint x: 385, endPoint y: 137, distance: 143.2
click at [385, 137] on textarea "[PERSON_NAME] ([PERSON_NAME][GEOGRAPHIC_DATA]) [PHONE_NUMBER] [PHONE_NUMBER] (c…" at bounding box center [453, 188] width 263 height 225
type textarea "[PERSON_NAME] ([PERSON_NAME][GEOGRAPHIC_DATA]) [PHONE_NUMBER] [PHONE_NUMBER] (c…"
click at [345, 408] on button "Save" at bounding box center [337, 409] width 30 height 17
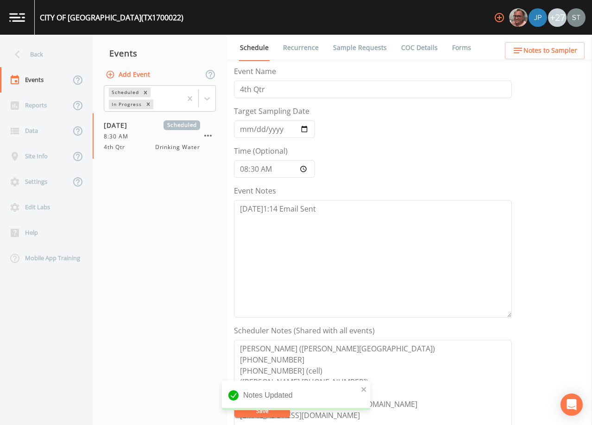
click at [304, 47] on link "Recurrence" at bounding box center [301, 48] width 38 height 26
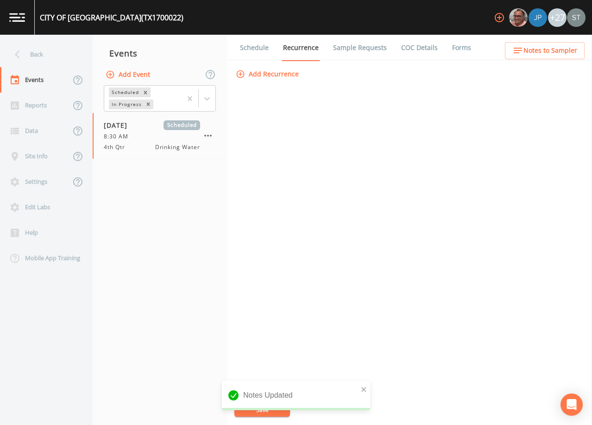
drag, startPoint x: 259, startPoint y: 52, endPoint x: 342, endPoint y: 51, distance: 83.9
click at [259, 52] on link "Schedule" at bounding box center [255, 48] width 32 height 26
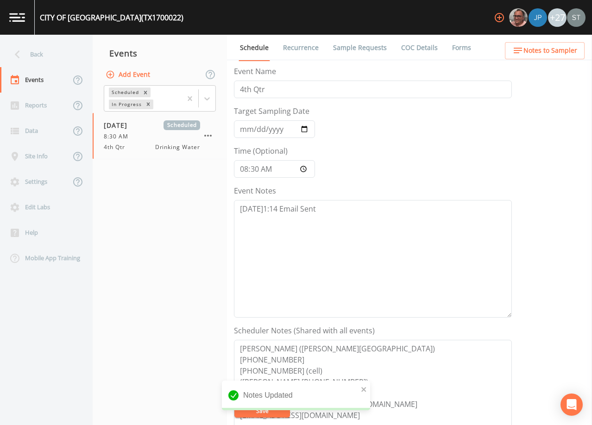
click at [555, 50] on span "Notes to Sampler" at bounding box center [551, 51] width 54 height 12
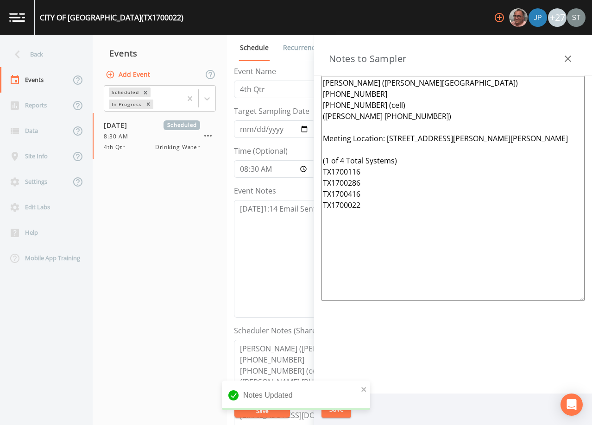
click at [569, 56] on icon "button" at bounding box center [568, 58] width 11 height 11
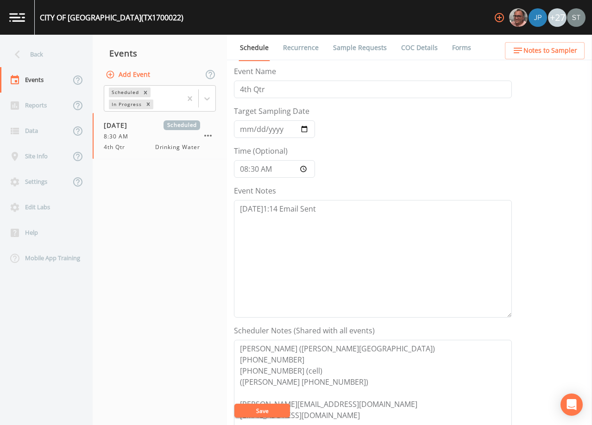
click at [291, 43] on link "Recurrence" at bounding box center [301, 48] width 38 height 26
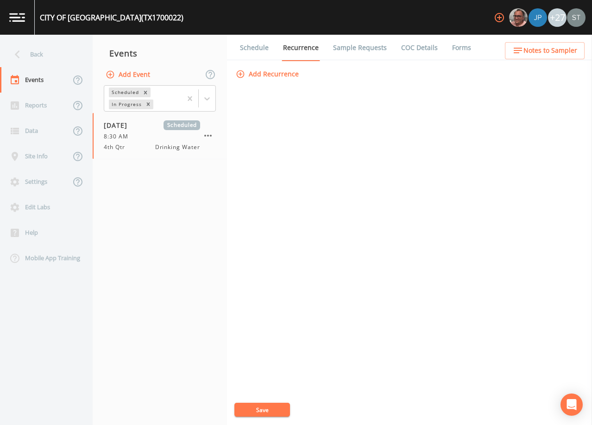
click at [251, 50] on link "Schedule" at bounding box center [255, 48] width 32 height 26
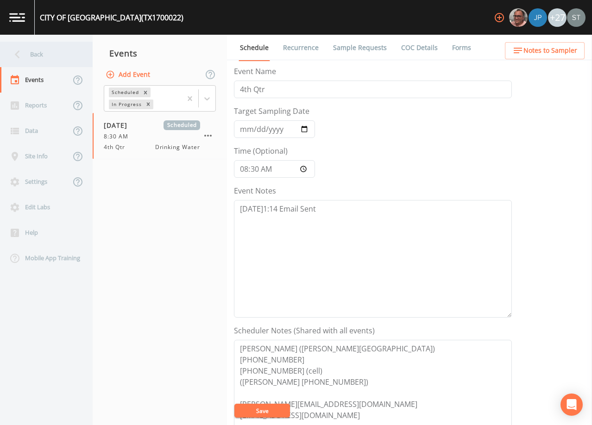
click at [42, 54] on div "Back" at bounding box center [41, 54] width 83 height 25
